Goal: Task Accomplishment & Management: Complete application form

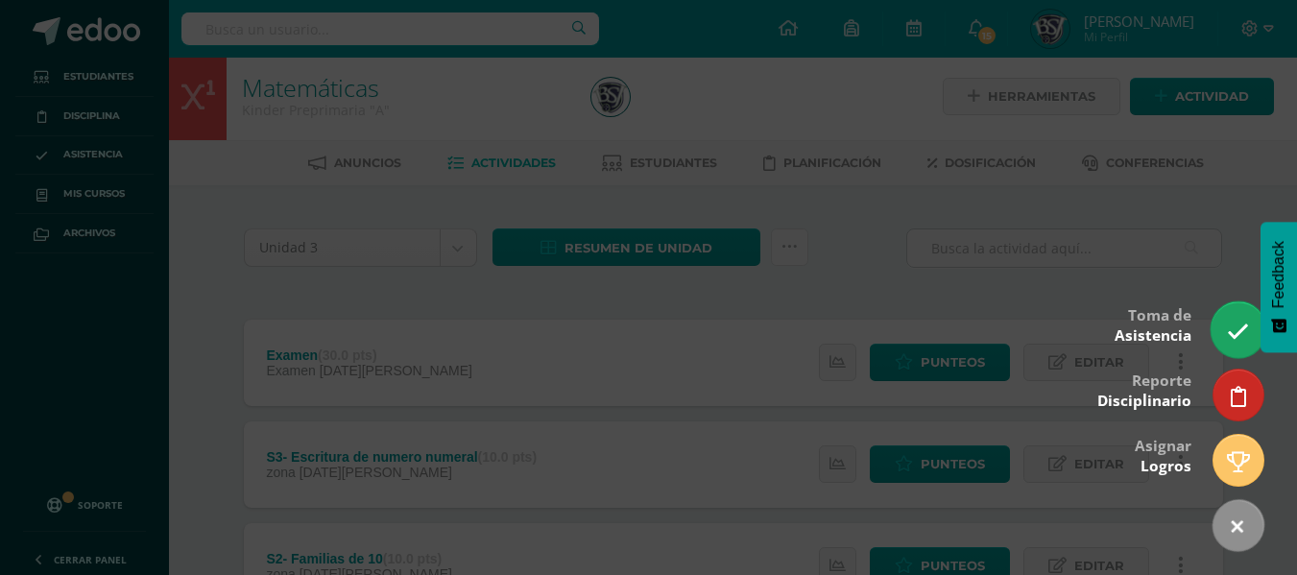
click at [1235, 332] on icon at bounding box center [1238, 332] width 22 height 22
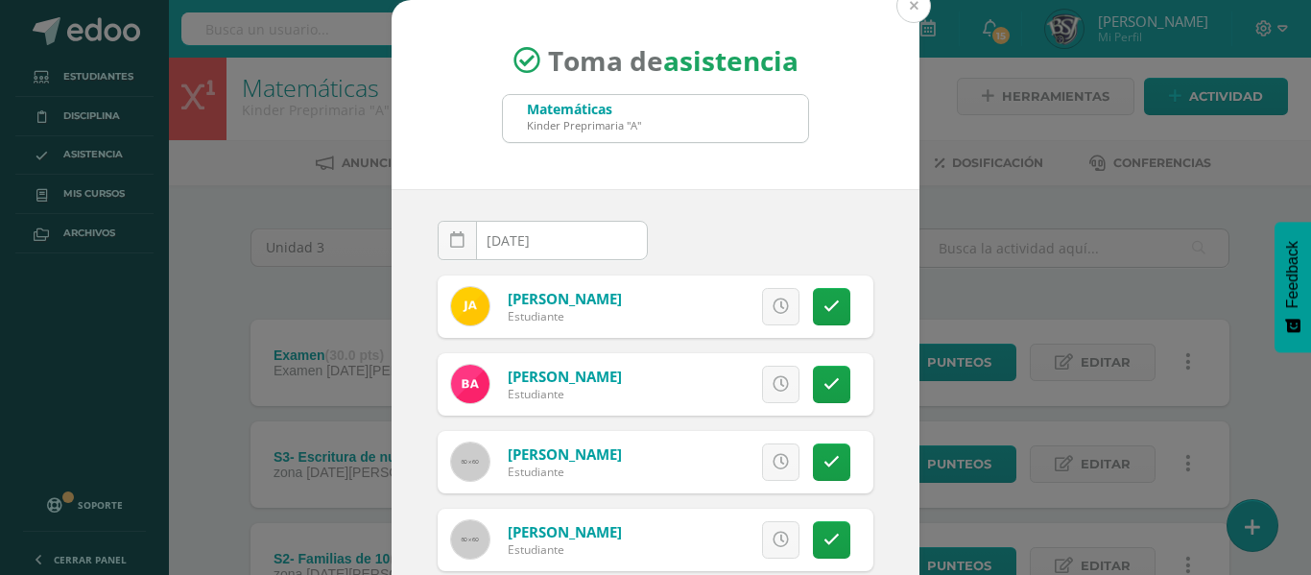
click at [901, 10] on button at bounding box center [914, 5] width 35 height 35
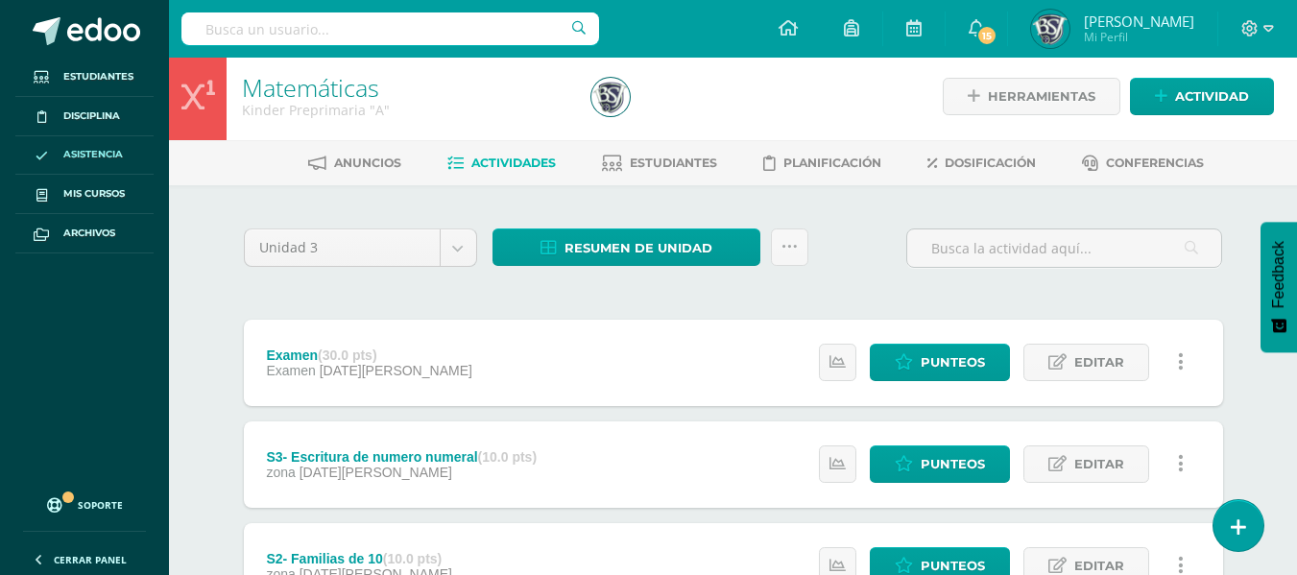
click at [106, 147] on span "Asistencia" at bounding box center [93, 154] width 60 height 15
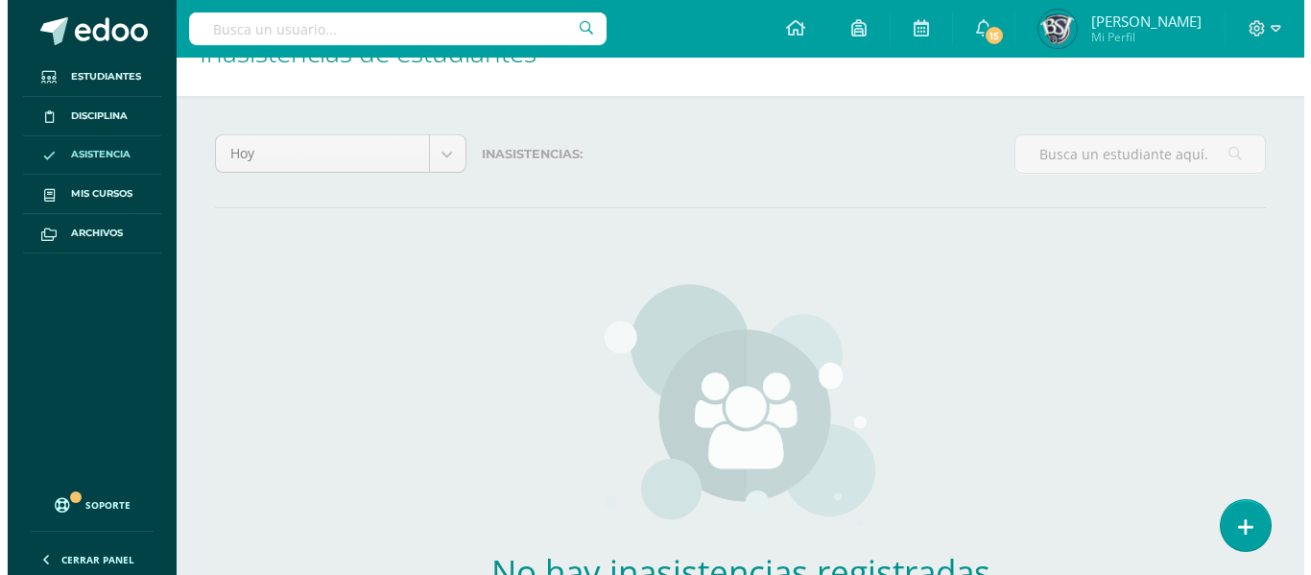
scroll to position [50, 0]
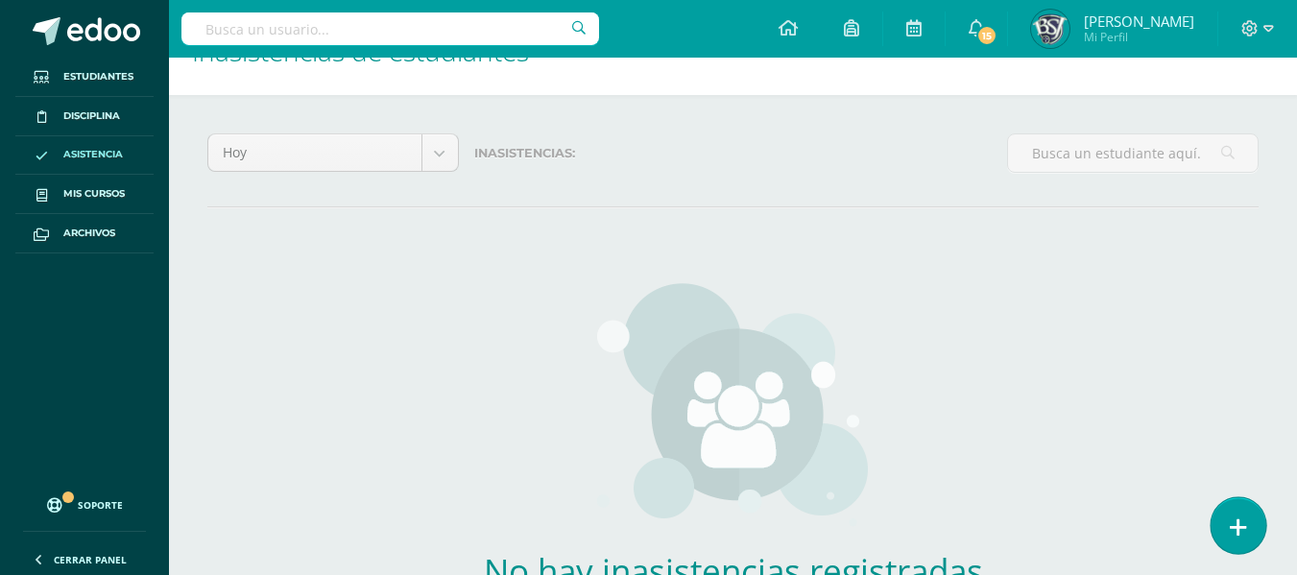
click at [1230, 510] on link at bounding box center [1238, 525] width 55 height 56
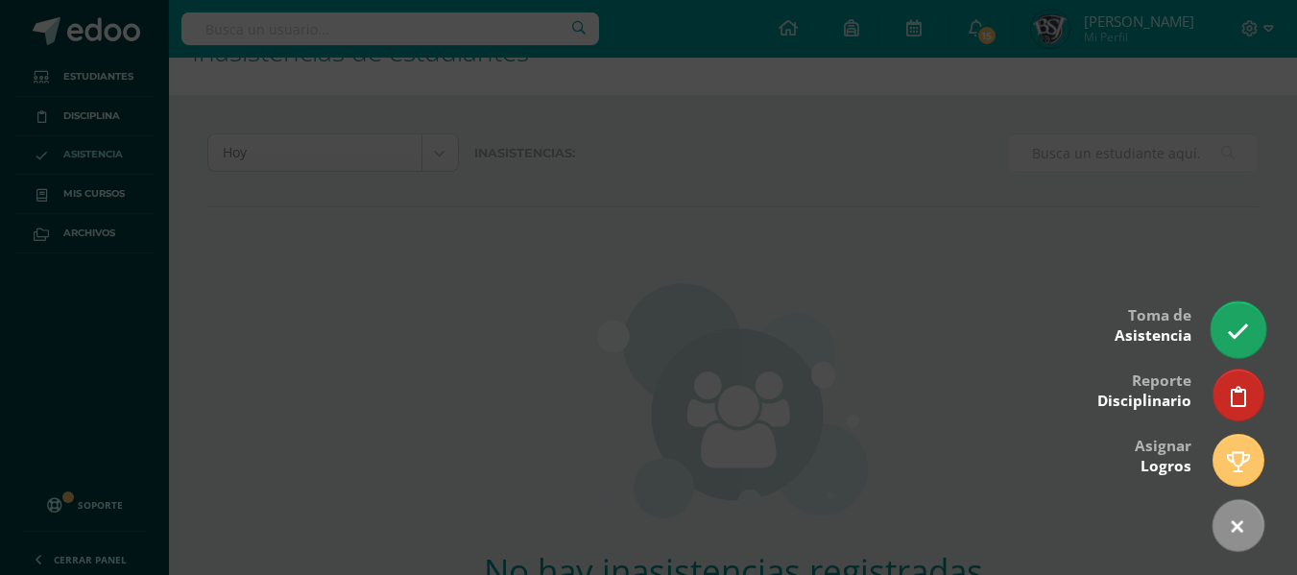
click at [1223, 333] on link at bounding box center [1238, 329] width 55 height 56
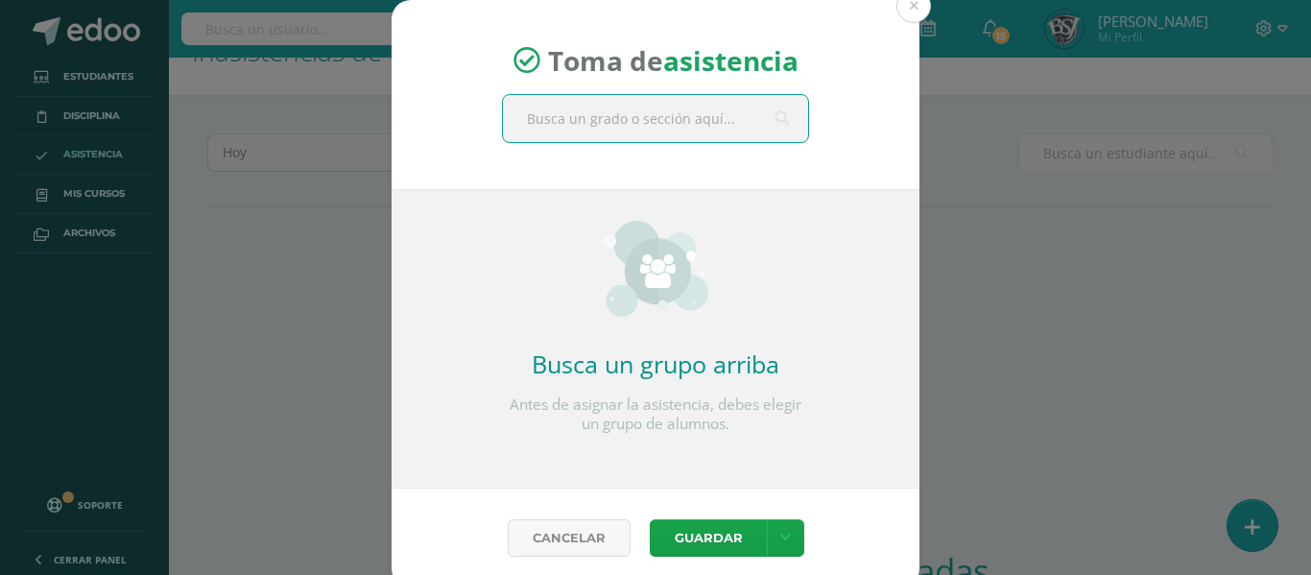
click at [731, 117] on input "text" at bounding box center [655, 118] width 305 height 47
type input "Kinder A"
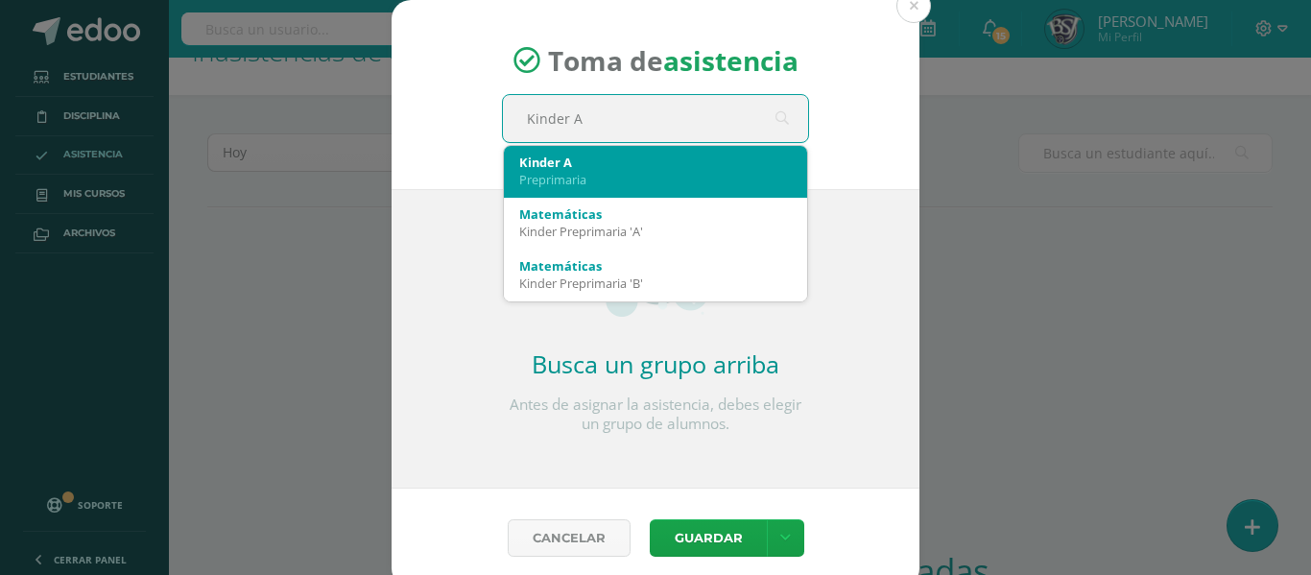
click at [609, 186] on div "Preprimaria" at bounding box center [655, 179] width 273 height 17
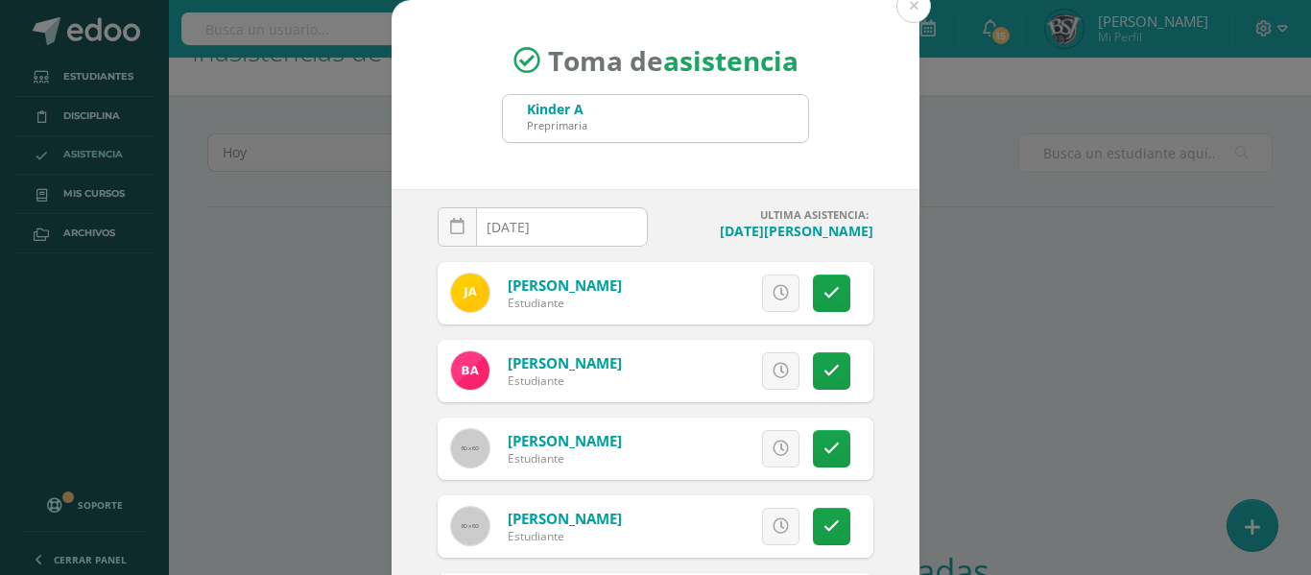
scroll to position [0, 0]
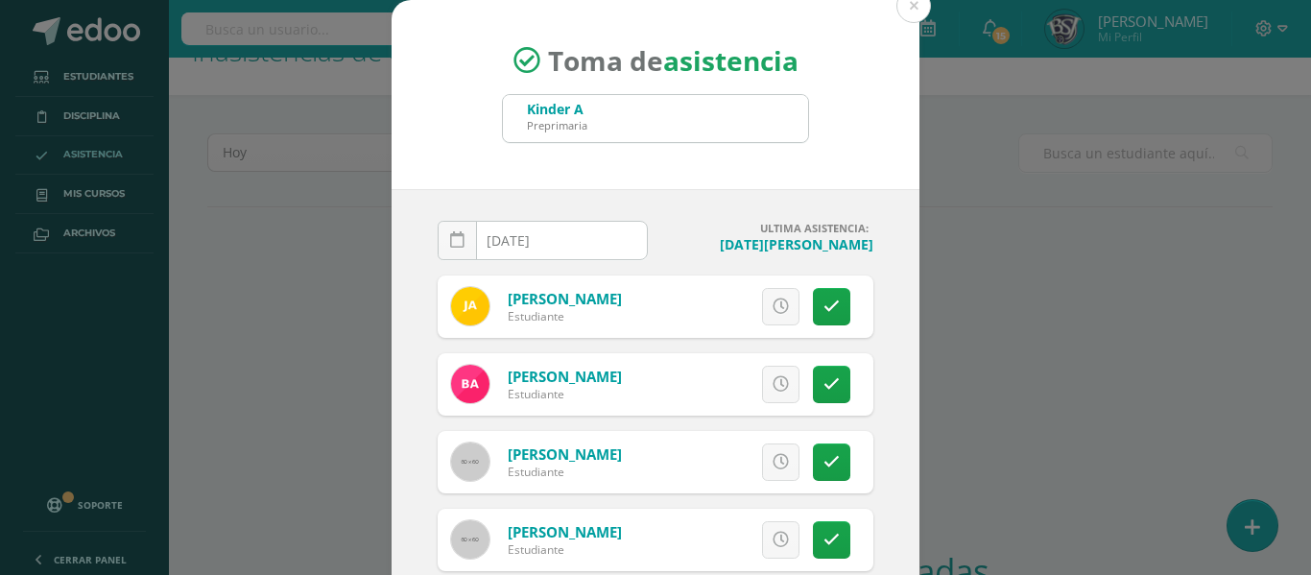
click at [674, 107] on div "Kinder A Preprimaria" at bounding box center [655, 118] width 305 height 47
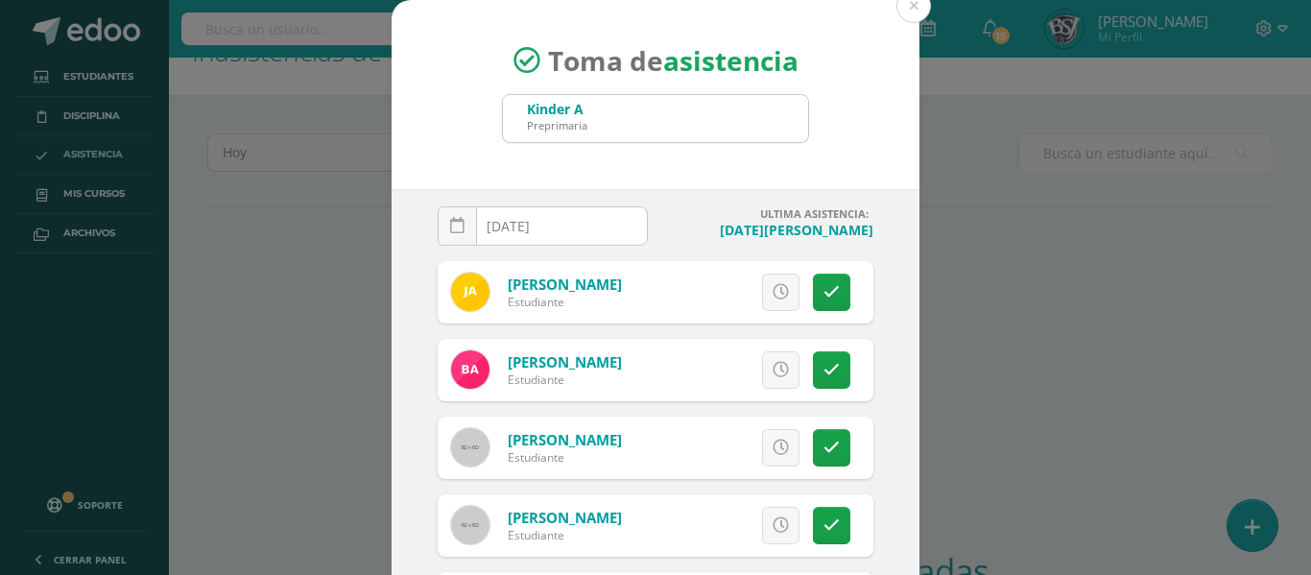
scroll to position [98, 0]
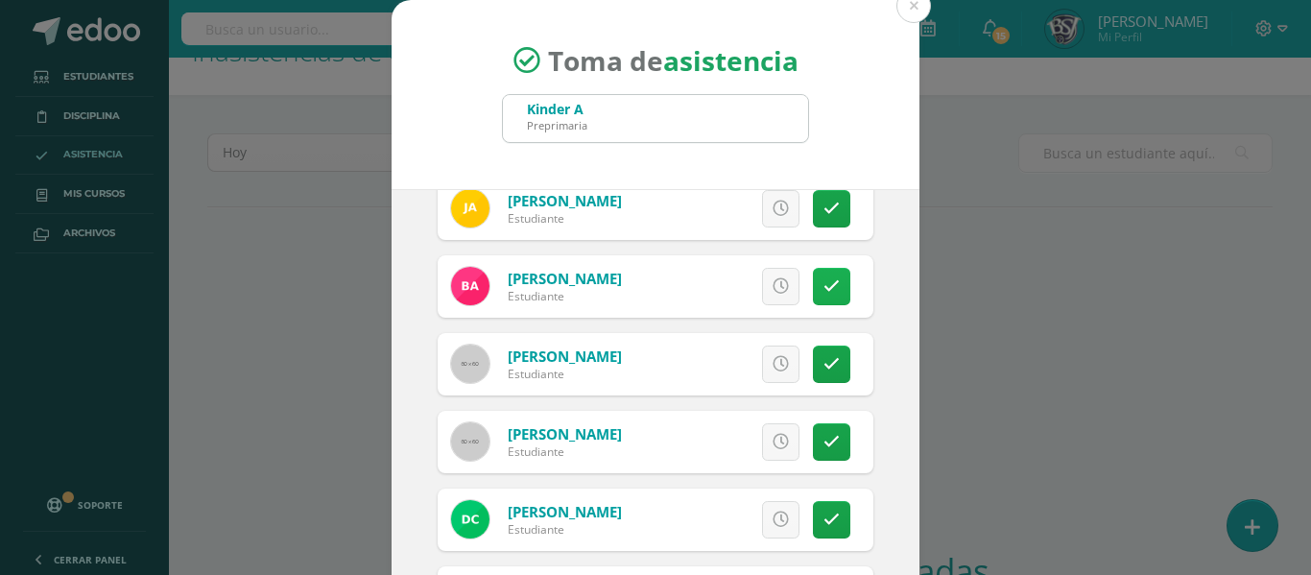
click at [824, 278] on icon at bounding box center [832, 286] width 16 height 16
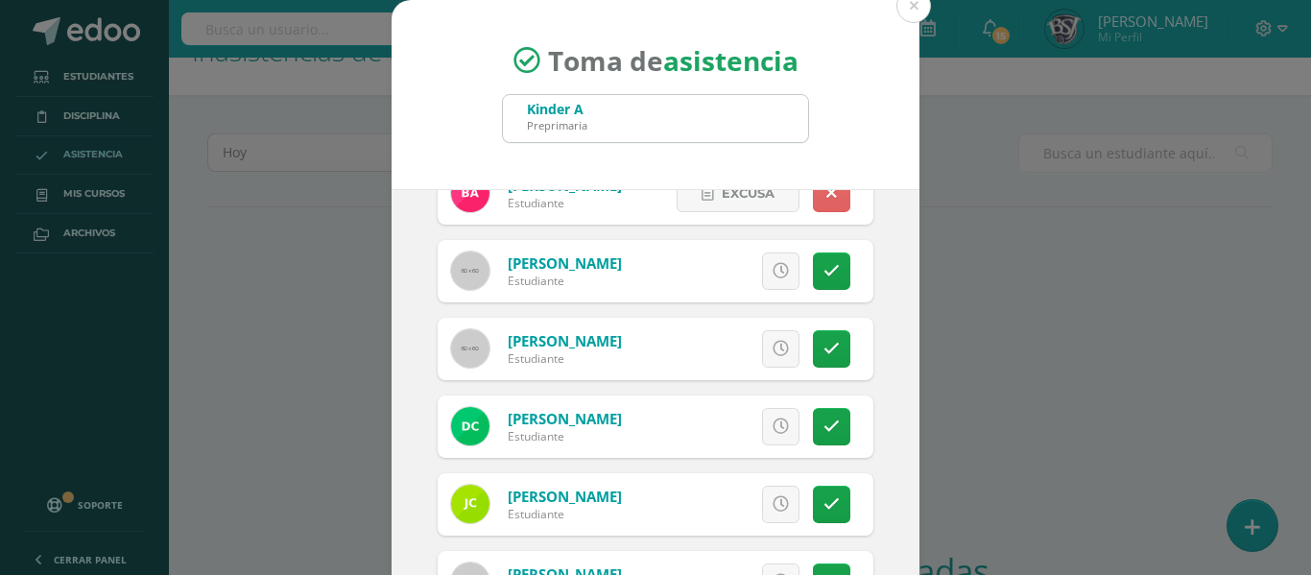
scroll to position [109, 0]
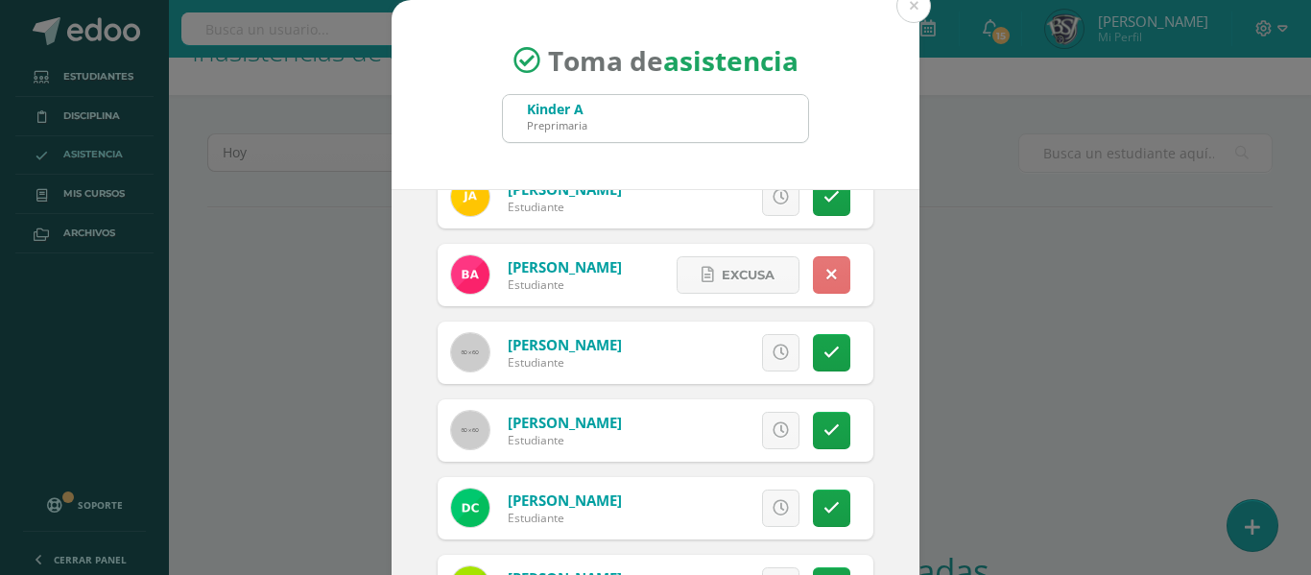
click at [819, 269] on link at bounding box center [831, 274] width 37 height 37
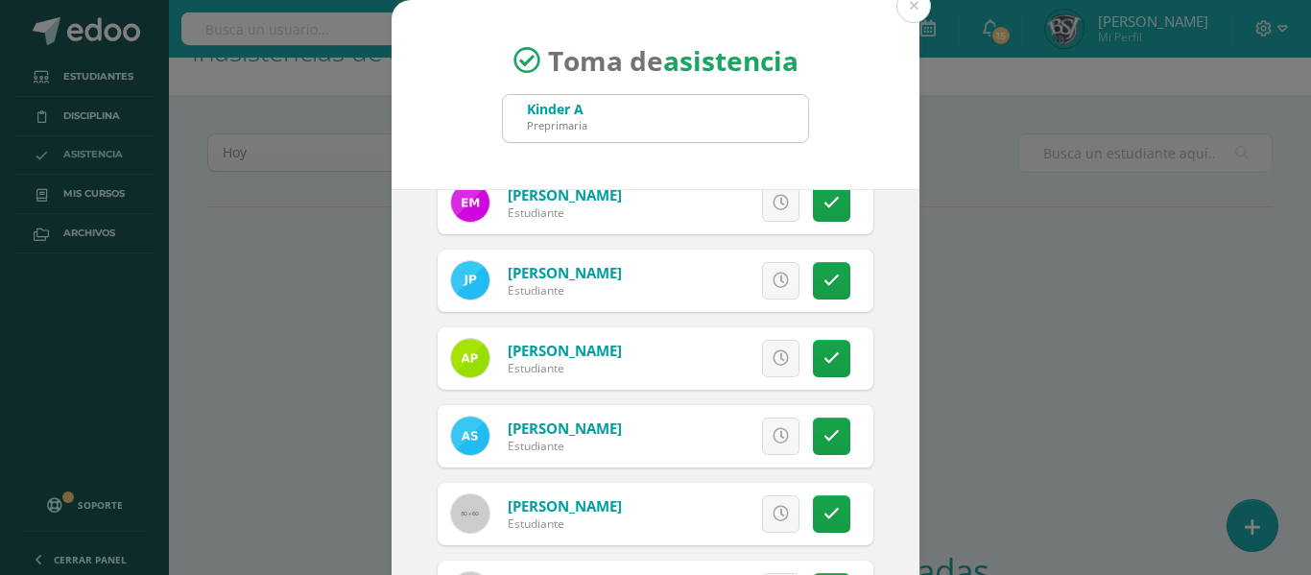
scroll to position [913, 0]
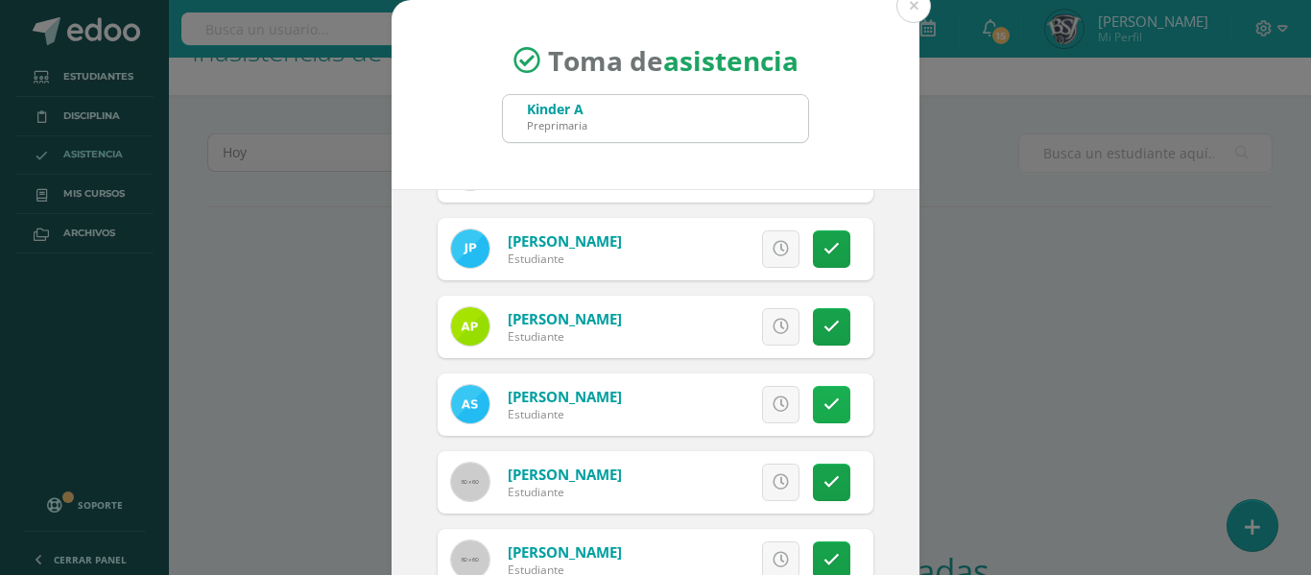
click at [824, 398] on icon at bounding box center [832, 404] width 16 height 16
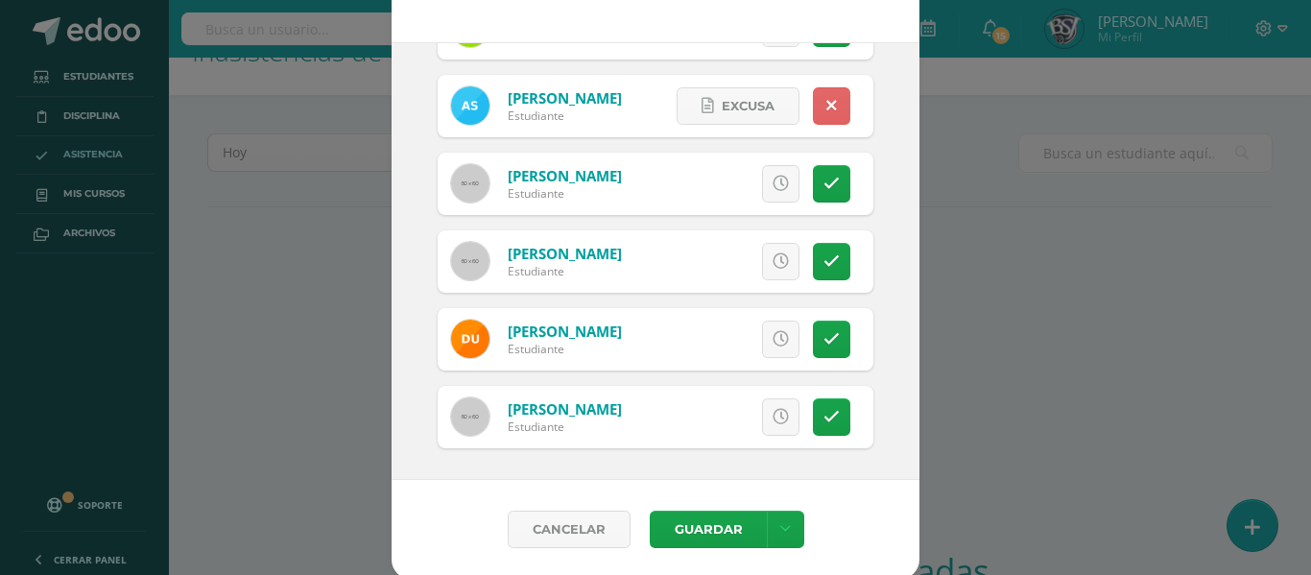
scroll to position [150, 0]
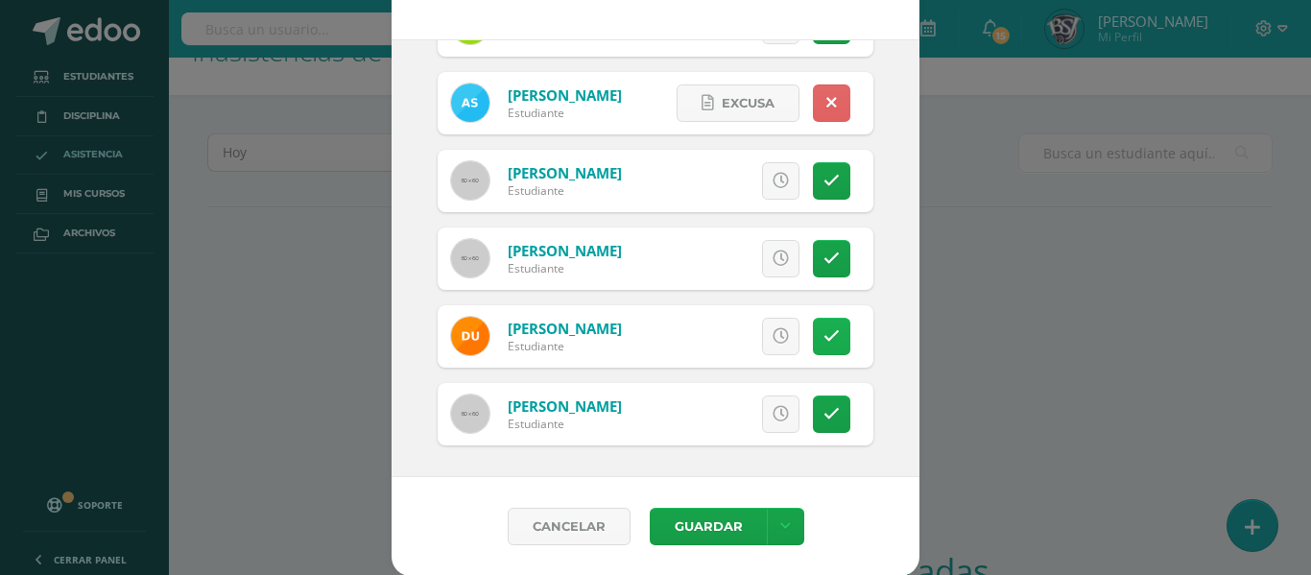
click at [824, 334] on icon at bounding box center [832, 336] width 16 height 16
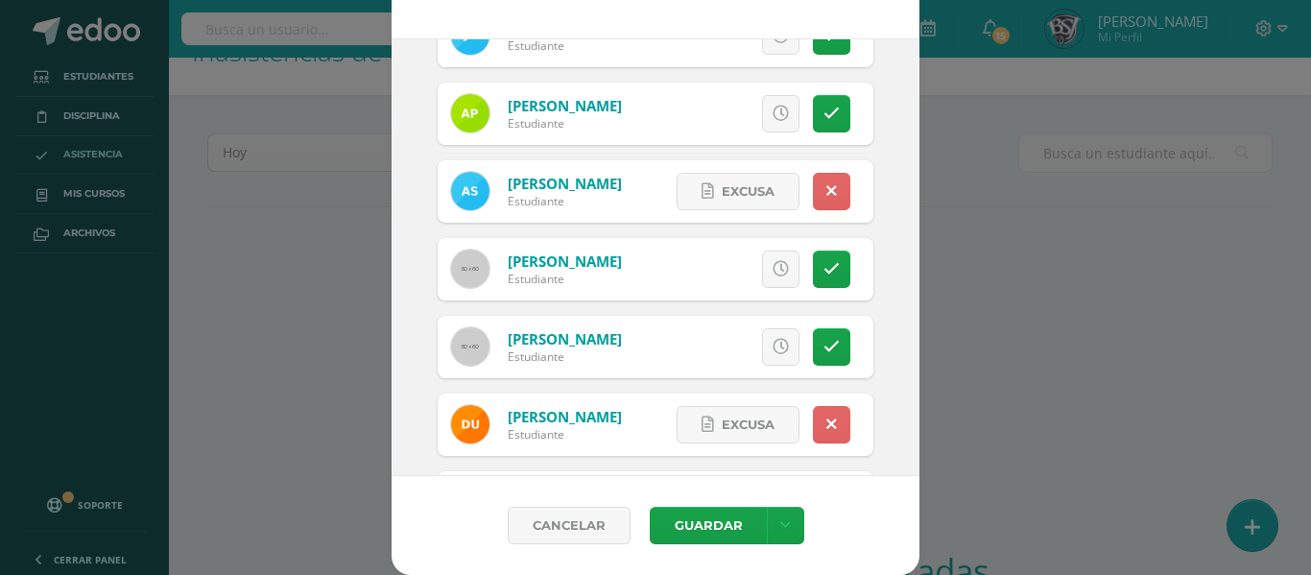
scroll to position [1065, 0]
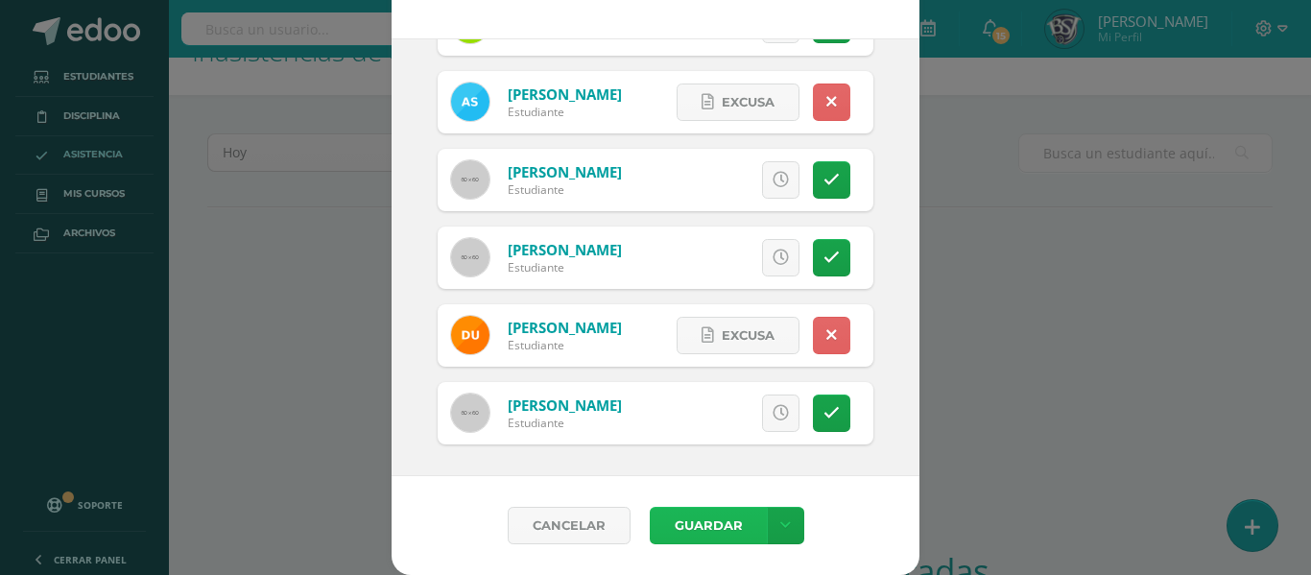
click at [724, 519] on button "Guardar" at bounding box center [708, 525] width 117 height 37
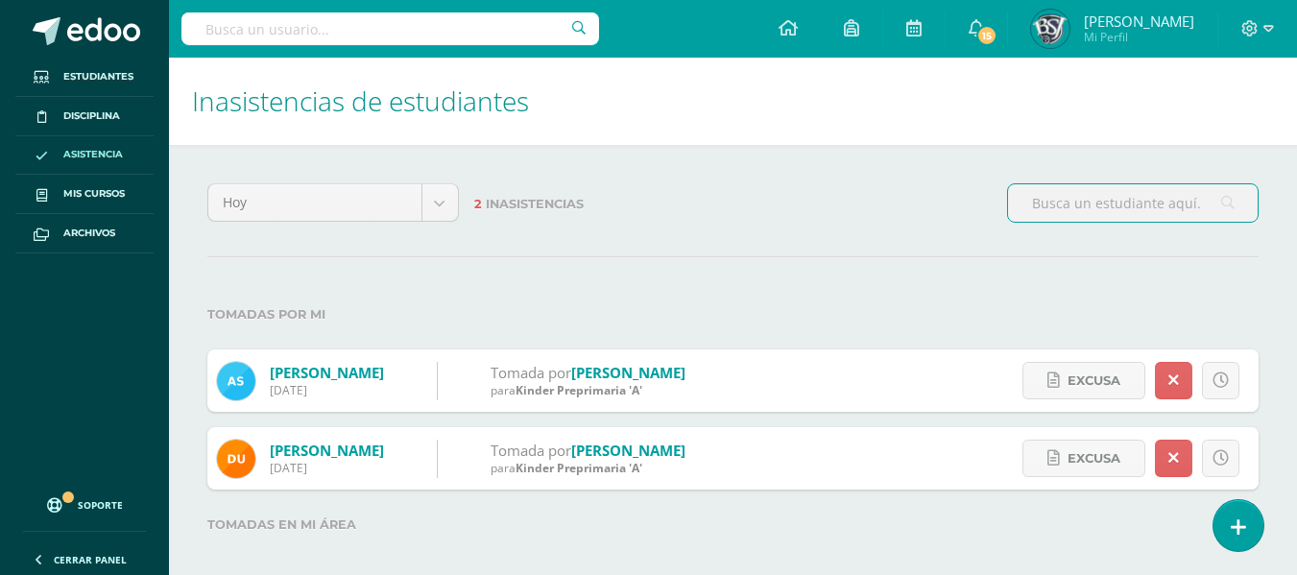
click at [1198, 300] on label "Tomadas por mi" at bounding box center [732, 314] width 1051 height 39
click at [1163, 380] on link at bounding box center [1173, 380] width 37 height 37
